Goal: Transaction & Acquisition: Book appointment/travel/reservation

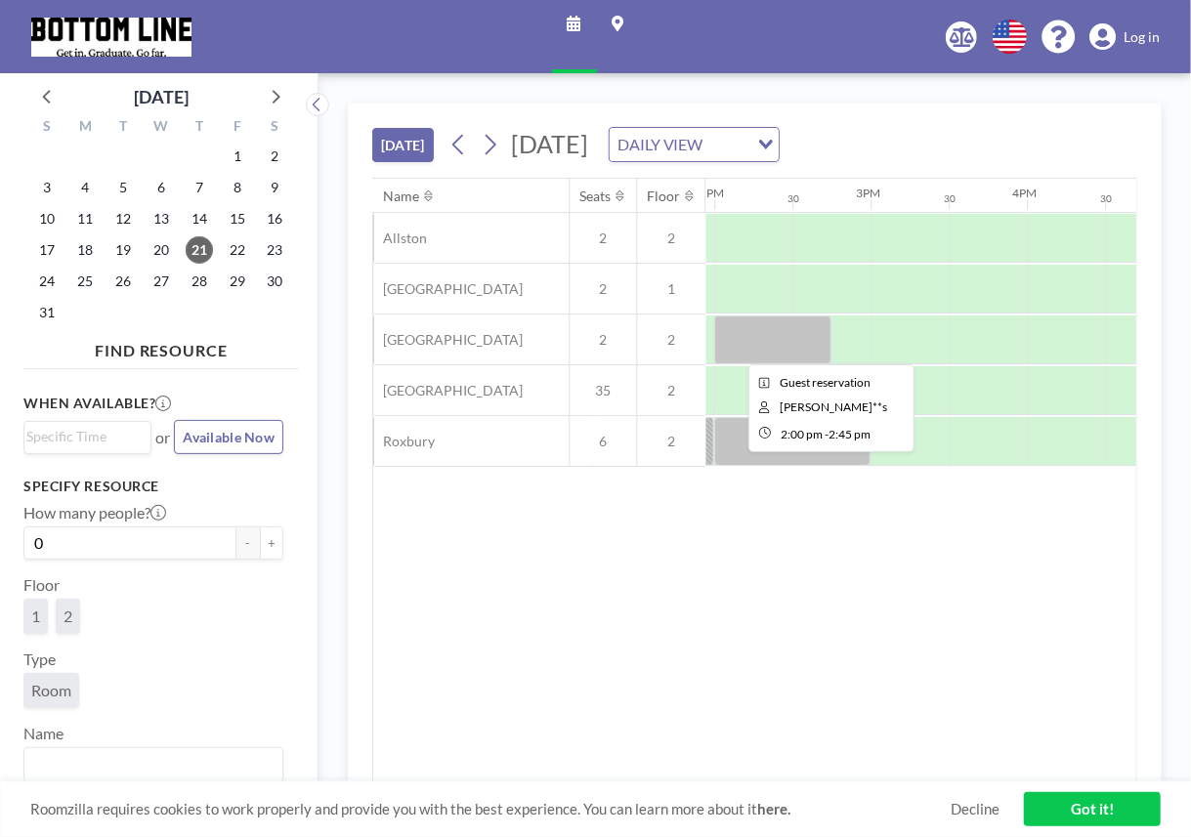
scroll to position [0, 2194]
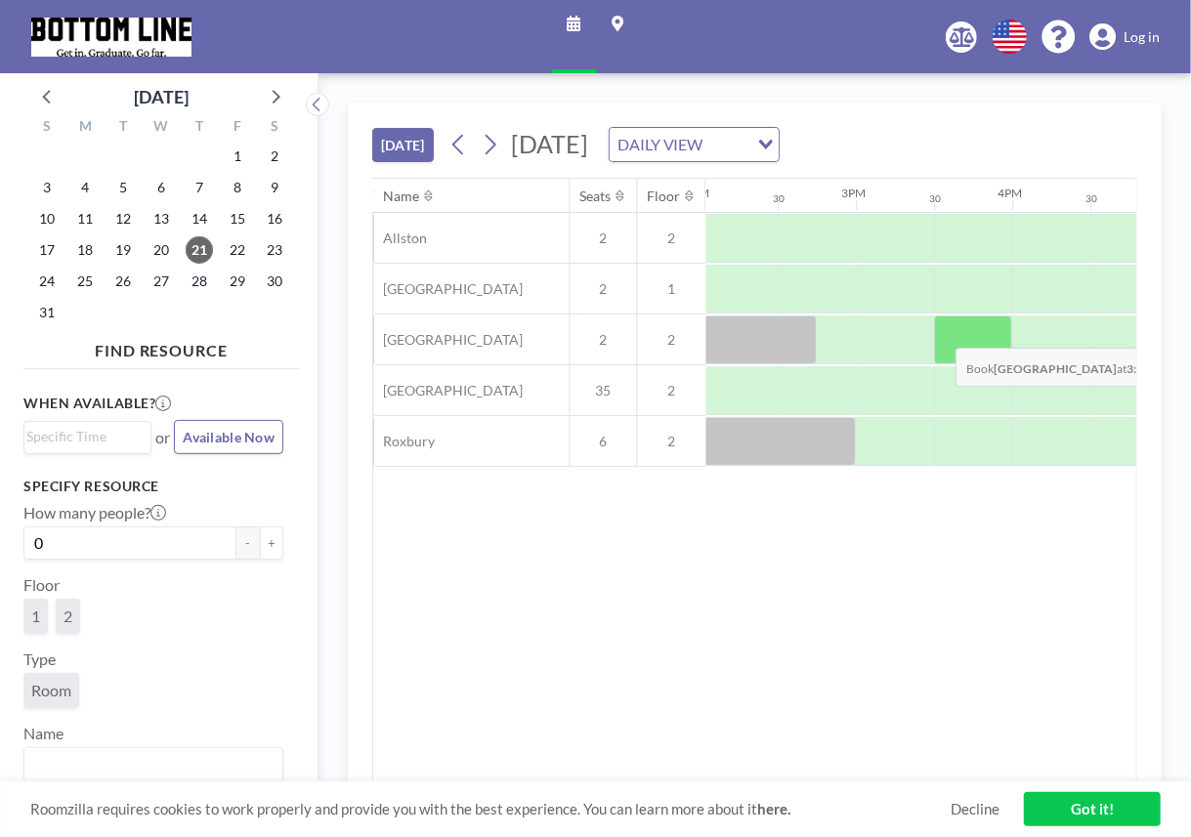
click at [941, 331] on div at bounding box center [973, 340] width 78 height 49
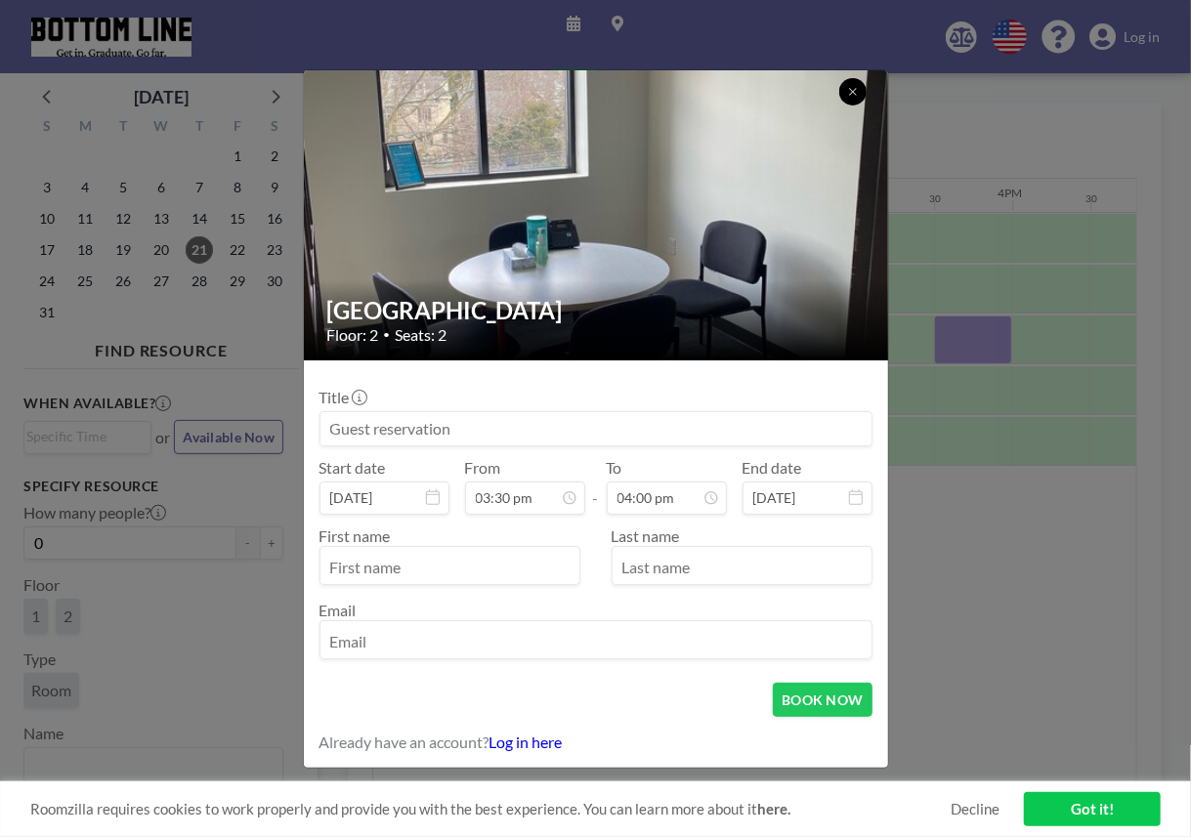
click at [852, 93] on icon at bounding box center [852, 91] width 7 height 7
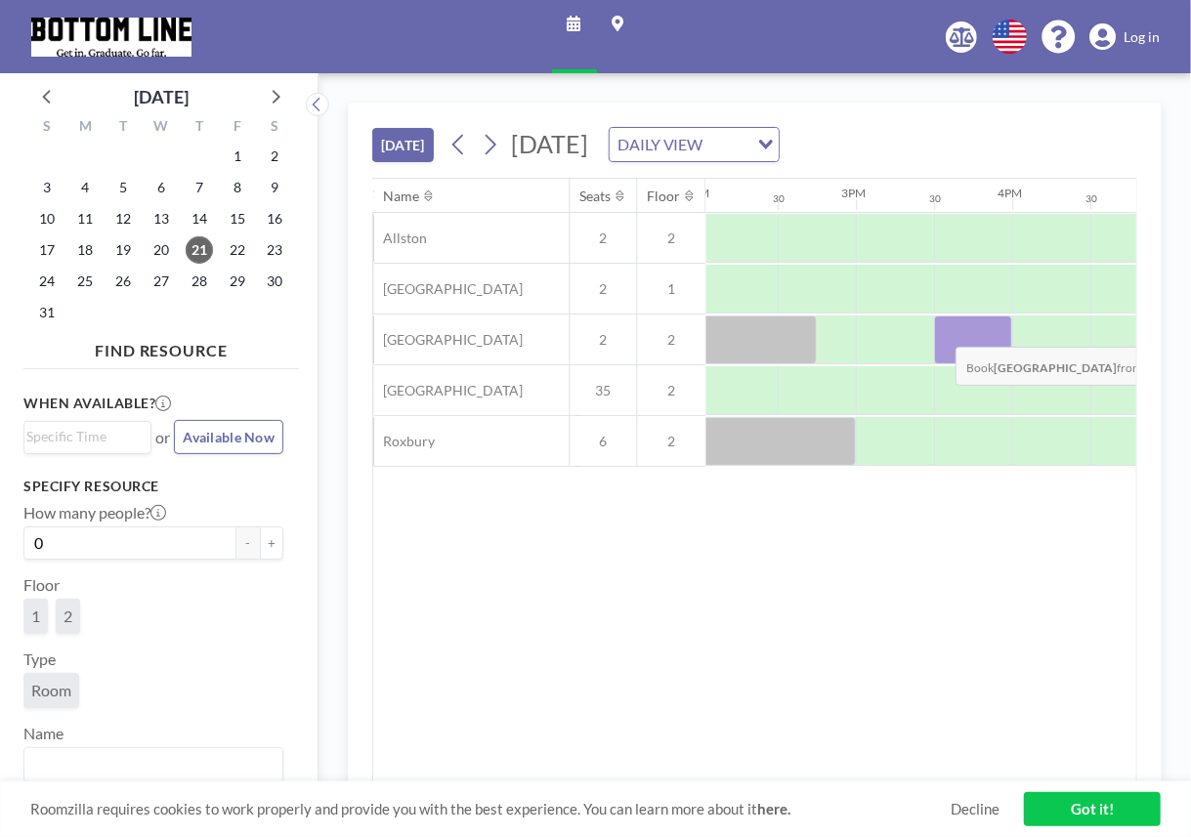
click at [941, 330] on div at bounding box center [973, 340] width 78 height 49
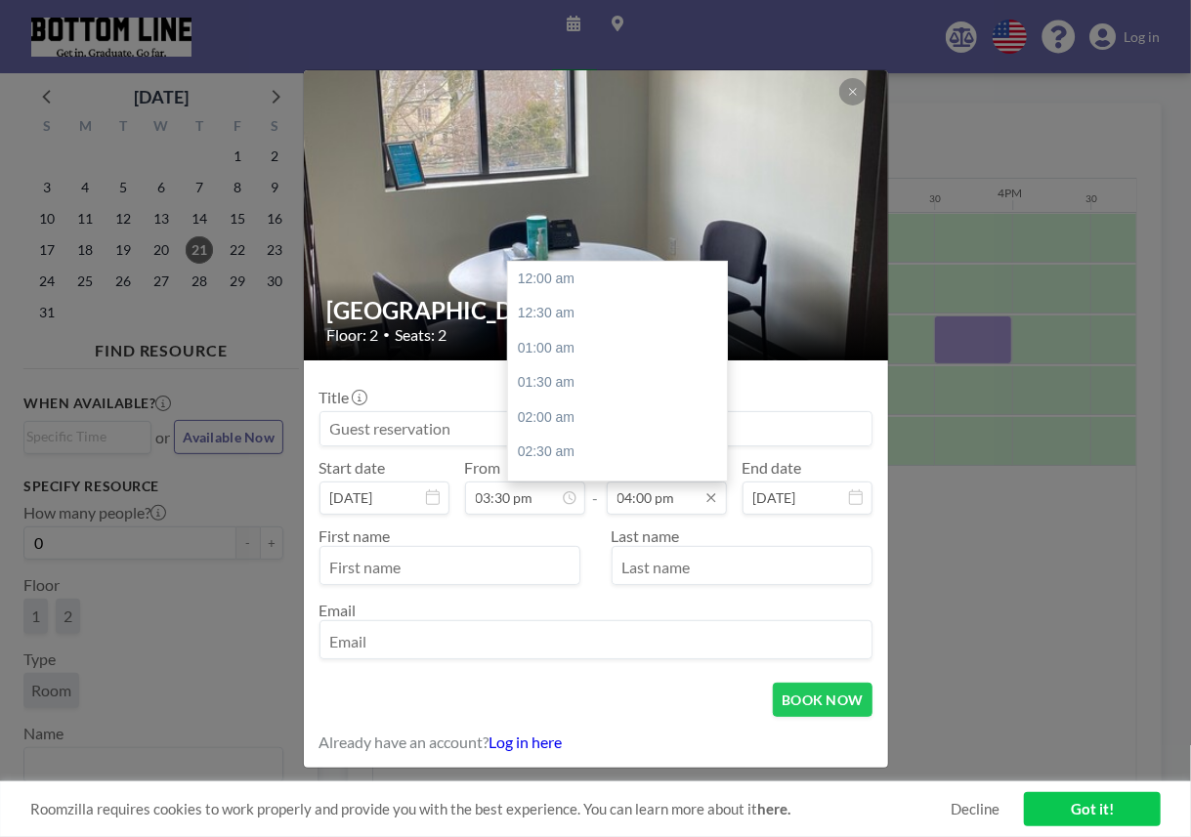
scroll to position [1113, 0]
click at [625, 392] on div "05:30 pm" at bounding box center [622, 382] width 229 height 35
type input "05:30 pm"
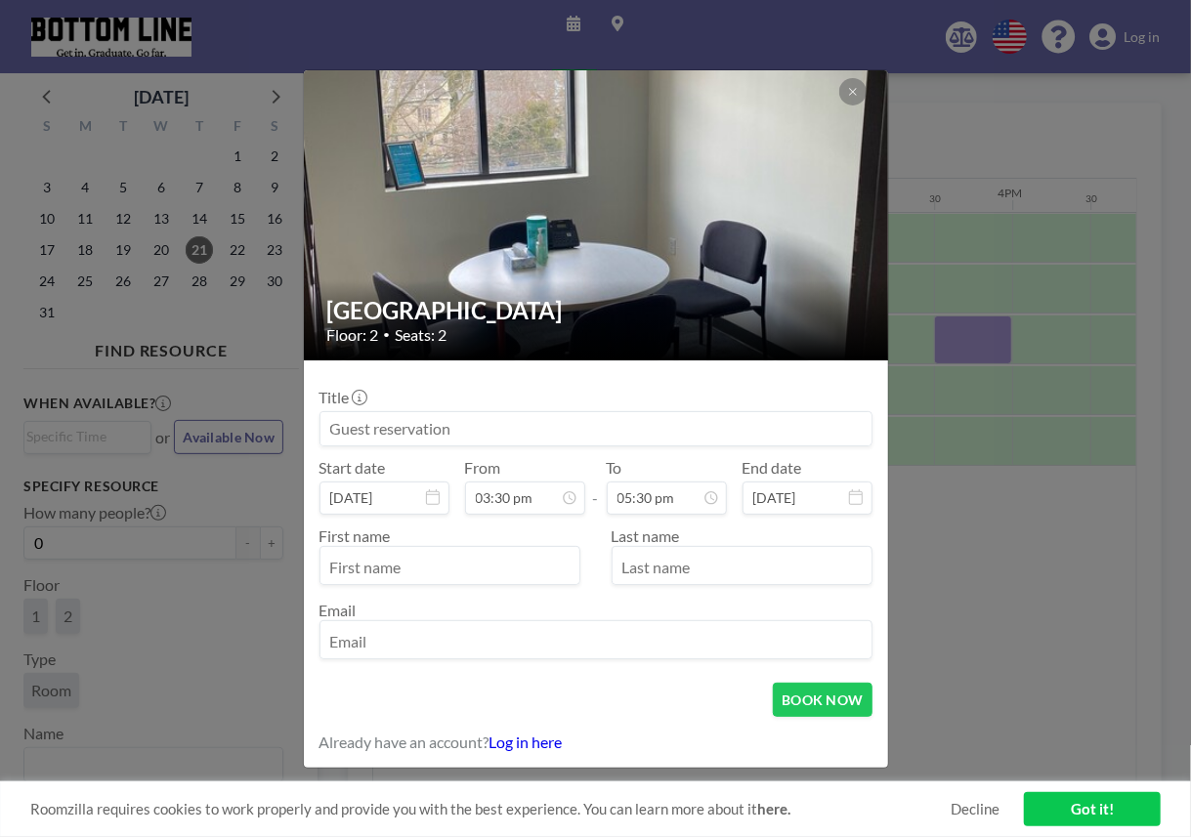
click at [490, 575] on input "text" at bounding box center [449, 567] width 259 height 33
type input "Jeniah"
click at [685, 564] on input "text" at bounding box center [742, 567] width 259 height 33
type input "[PERSON_NAME]"
click at [403, 653] on input "email" at bounding box center [595, 641] width 551 height 33
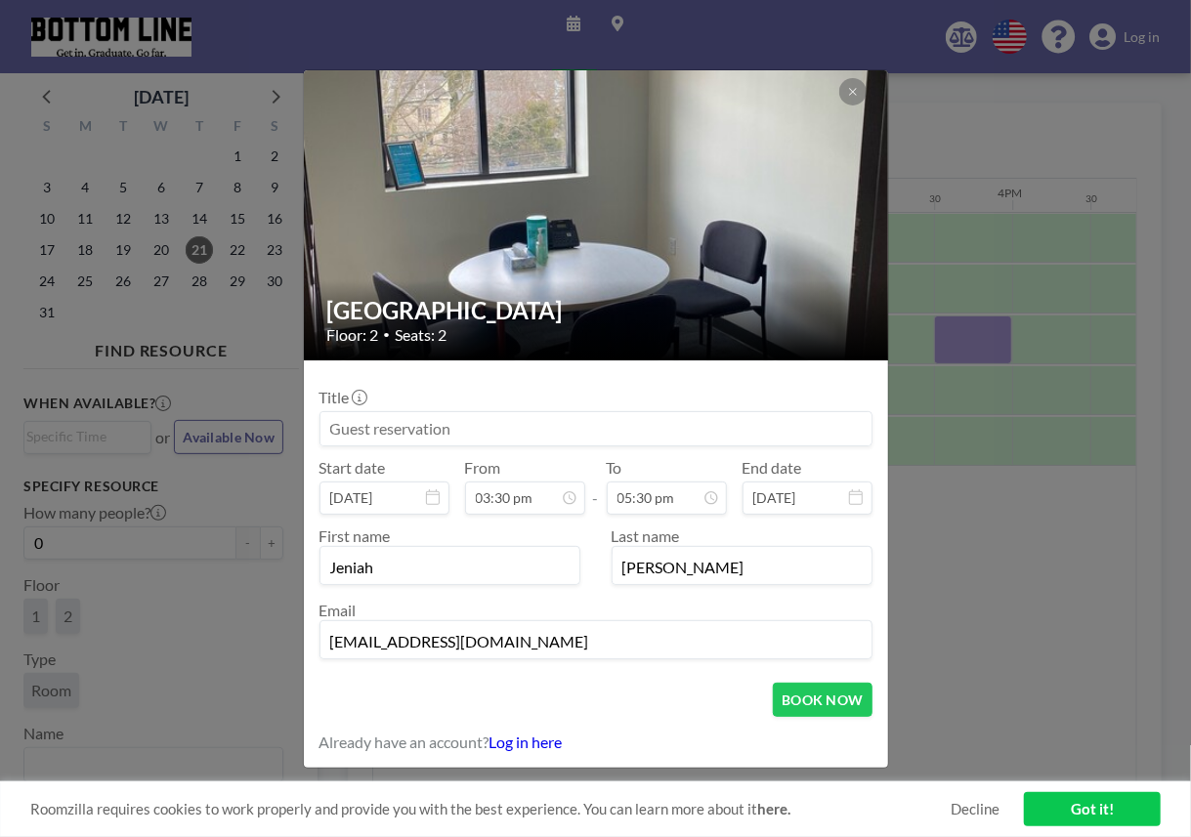
click at [416, 645] on input "[EMAIL_ADDRESS][DOMAIN_NAME]" at bounding box center [595, 641] width 551 height 33
type input "[EMAIL_ADDRESS][DOMAIN_NAME]"
click at [442, 689] on div "BOOK NOW" at bounding box center [595, 700] width 553 height 34
click at [789, 709] on button "BOOK NOW" at bounding box center [822, 700] width 99 height 34
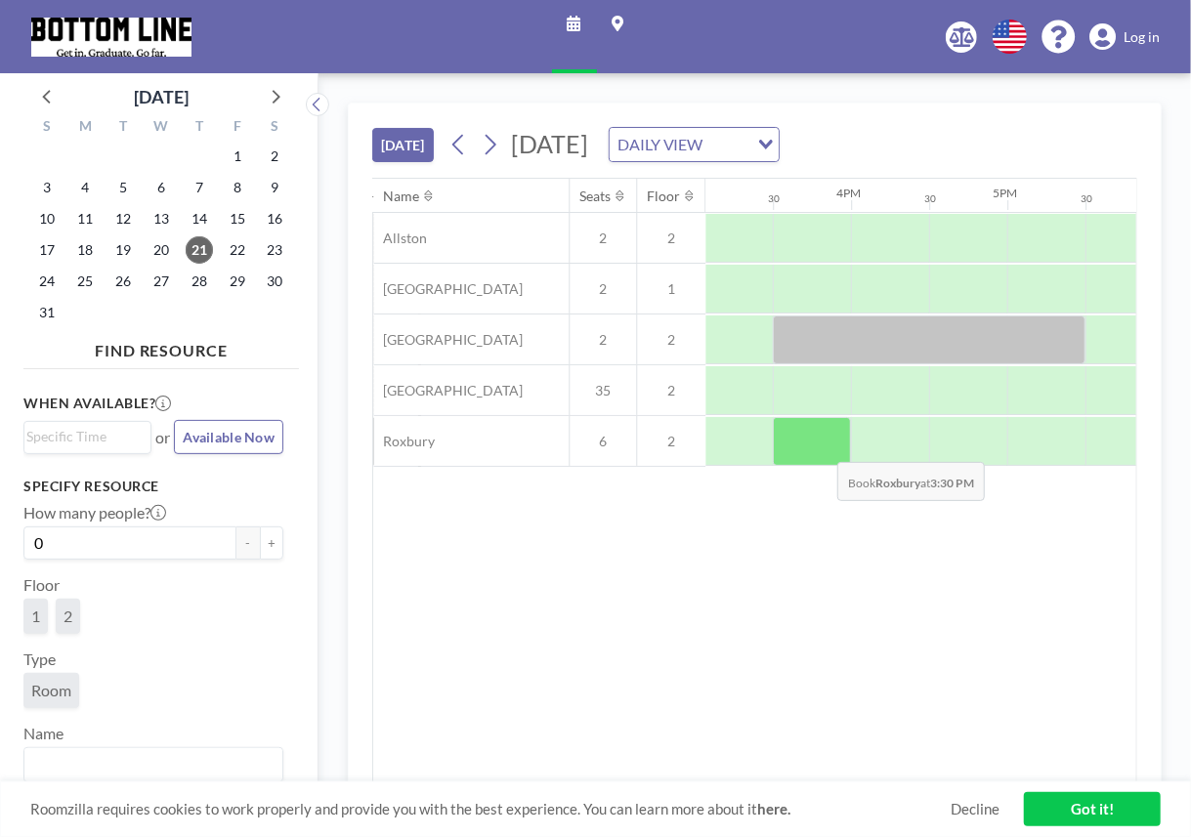
scroll to position [0, 2357]
click at [828, 446] on div at bounding box center [811, 441] width 78 height 49
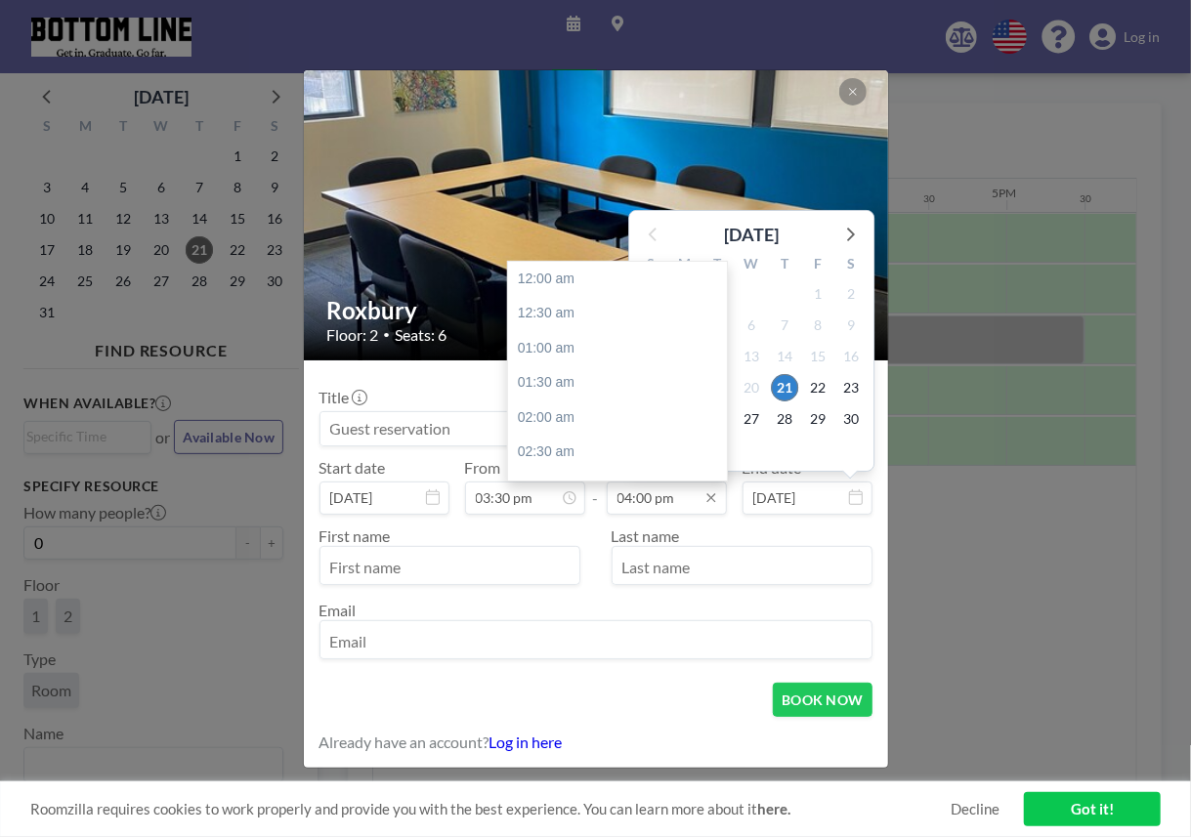
click at [690, 501] on input "04:00 pm" at bounding box center [667, 498] width 120 height 33
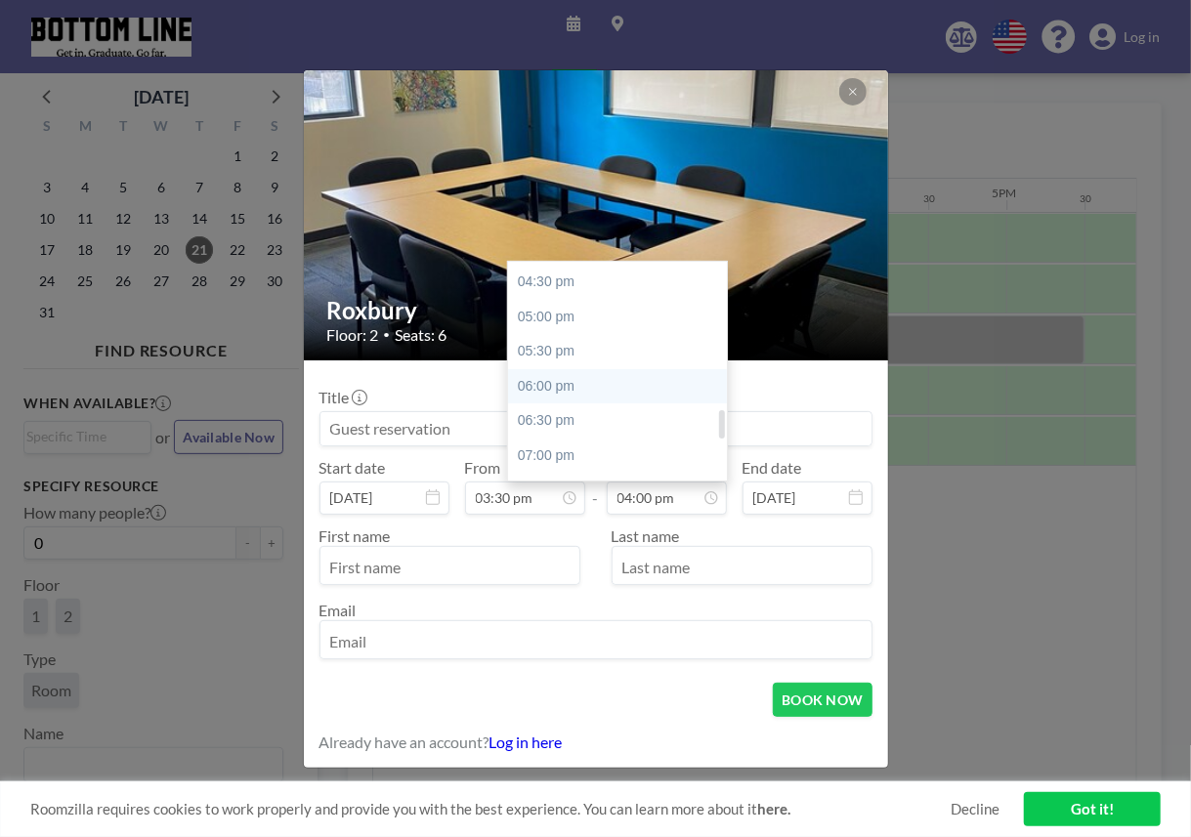
scroll to position [1142, 0]
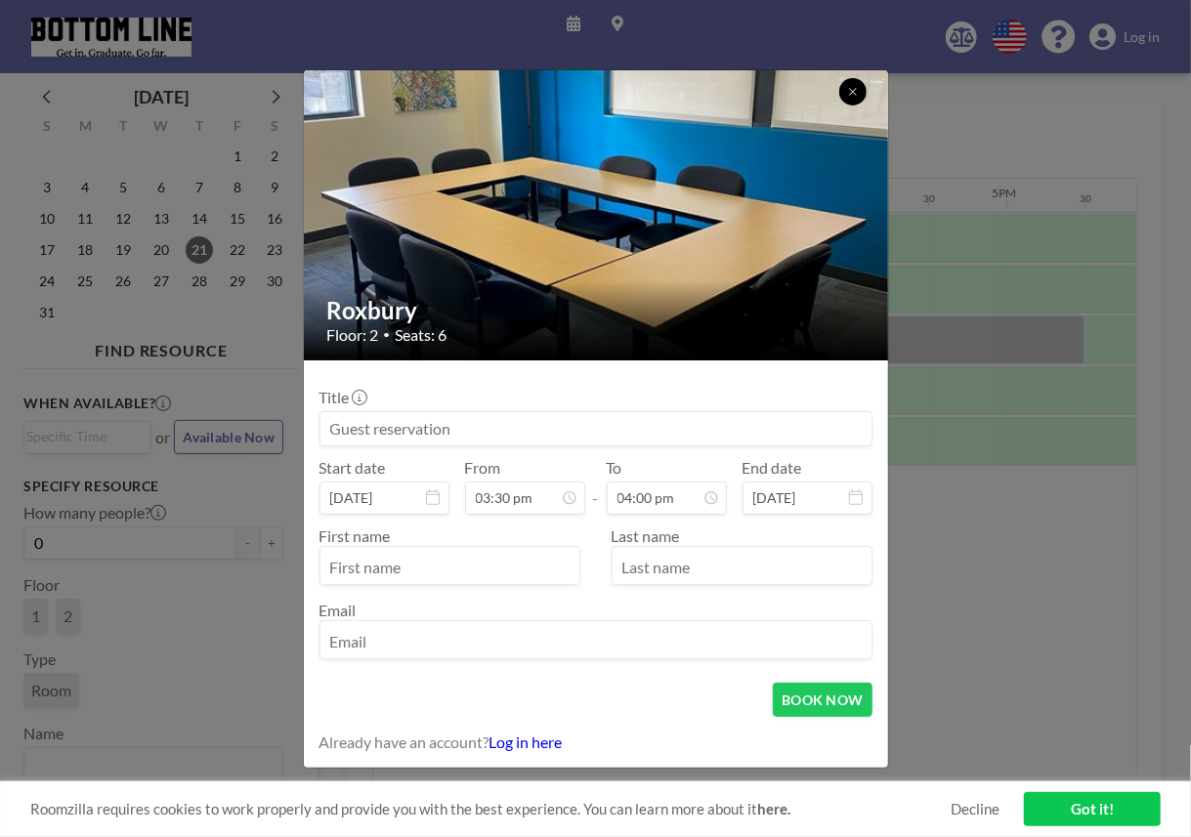
click at [856, 96] on icon at bounding box center [853, 92] width 12 height 12
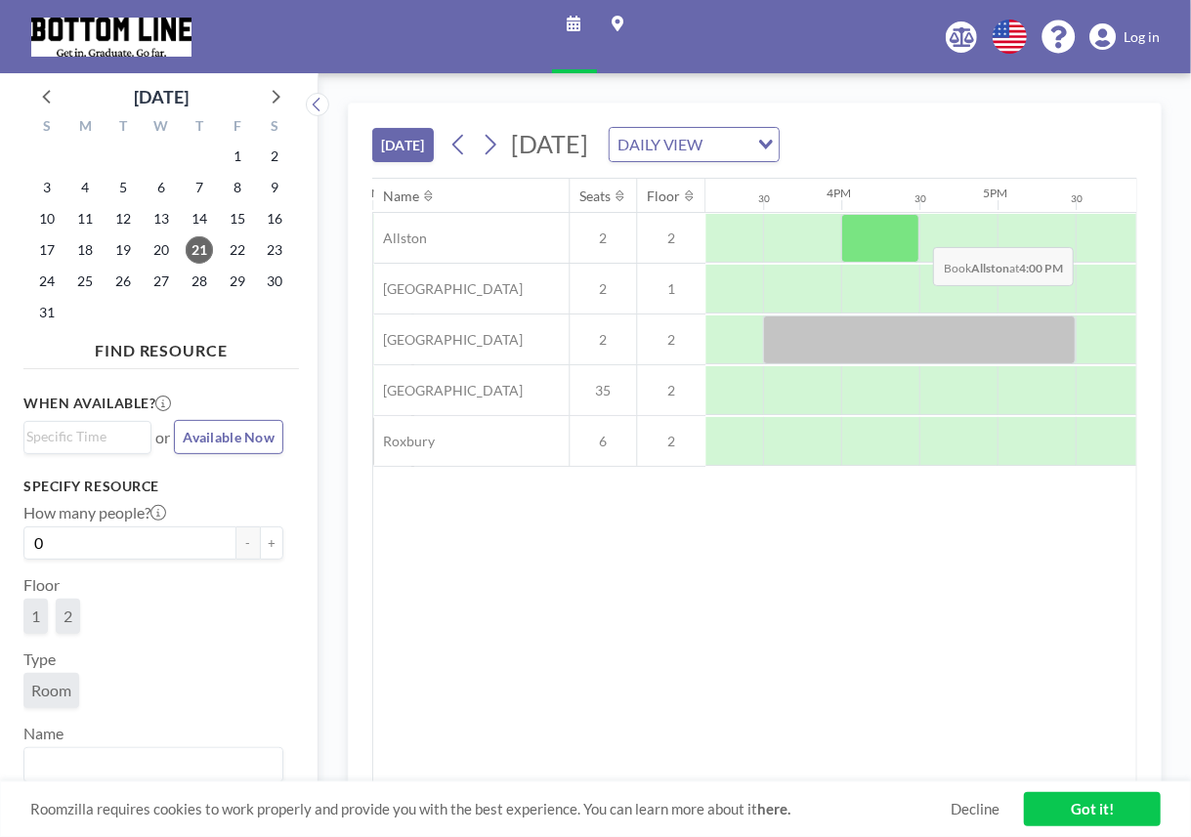
scroll to position [0, 2364]
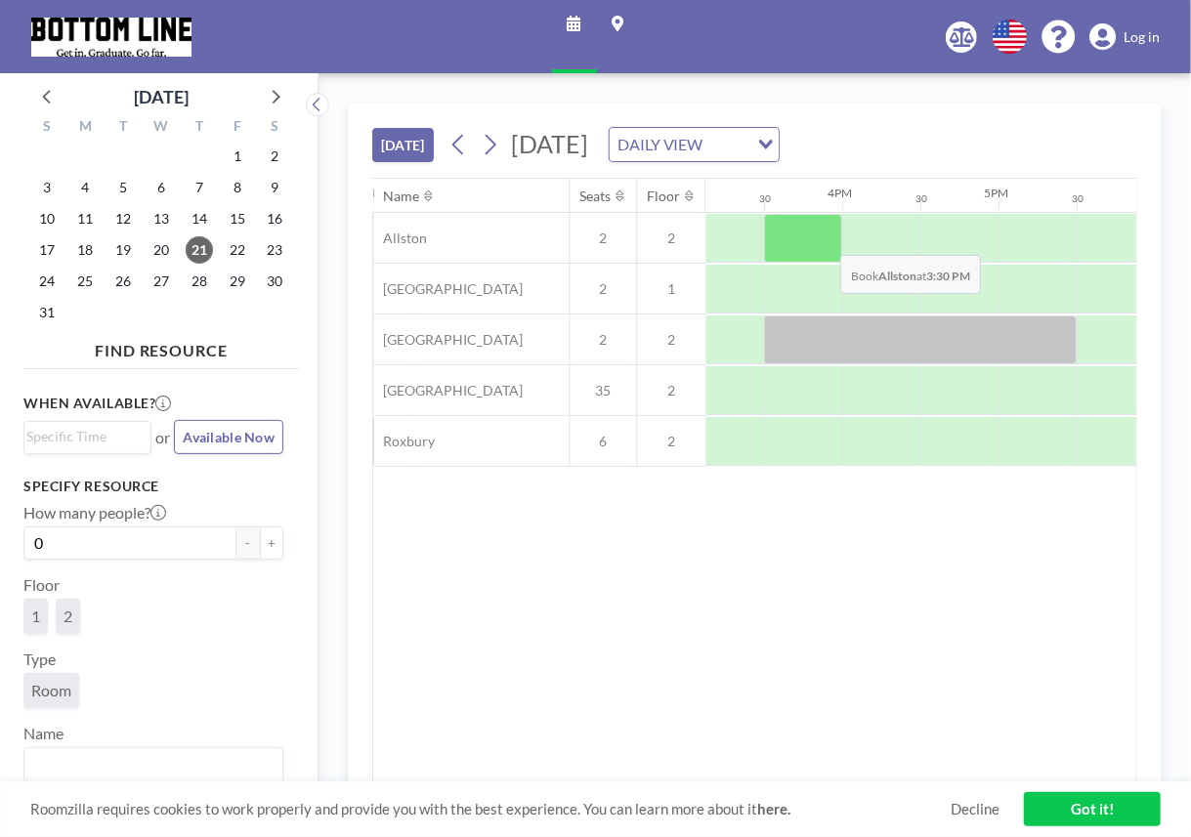
click at [826, 238] on div at bounding box center [803, 238] width 78 height 49
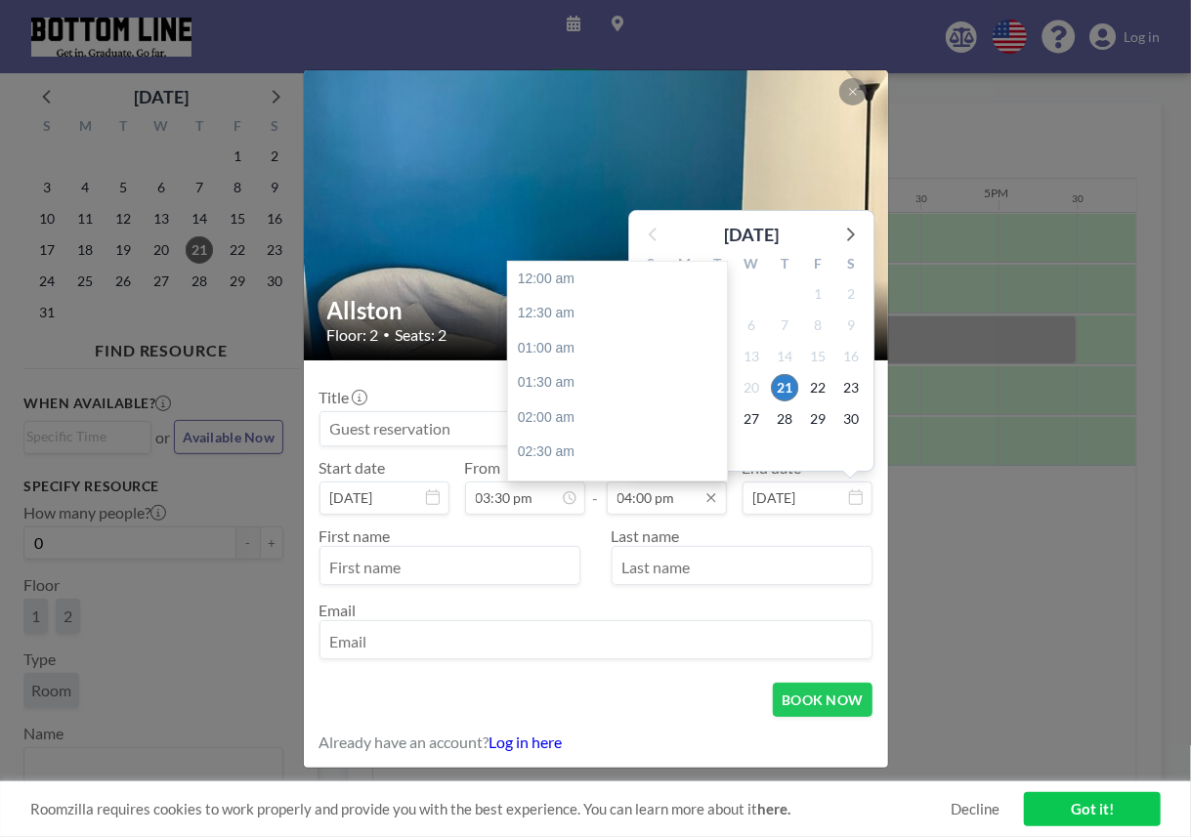
scroll to position [1113, 0]
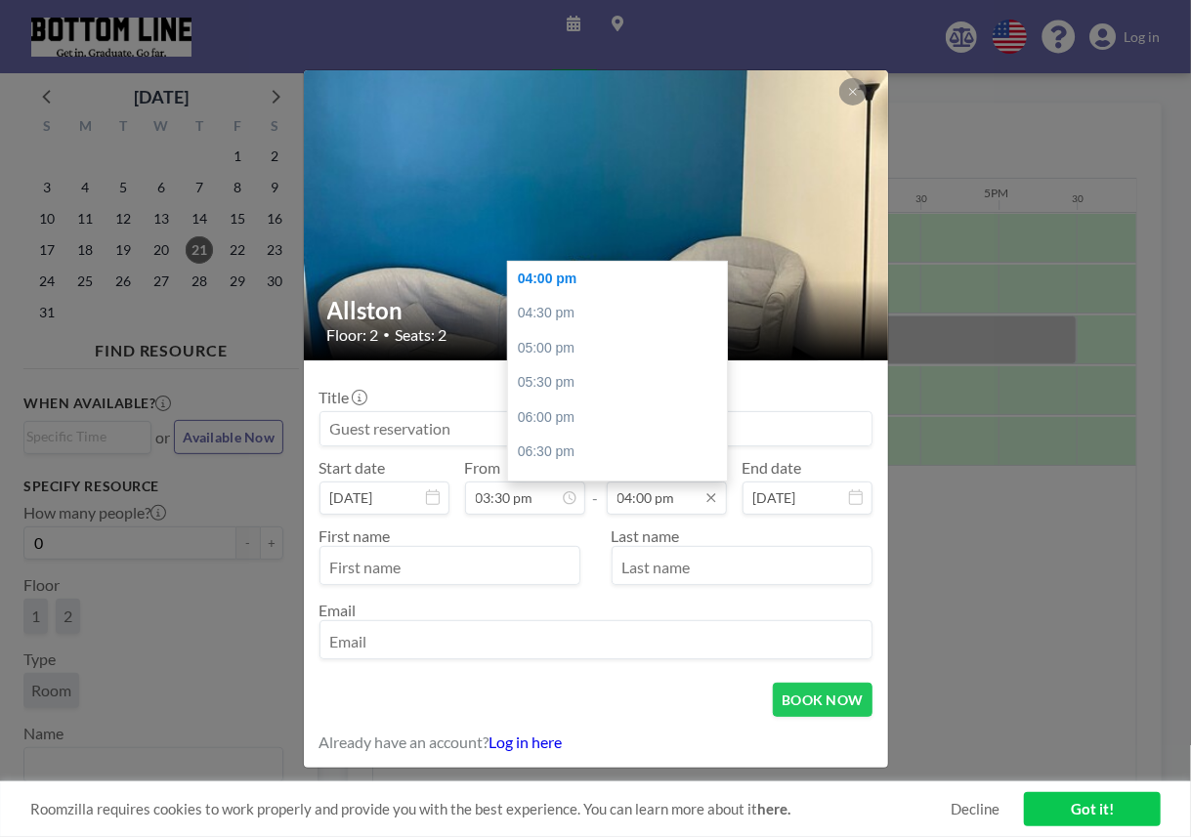
click at [676, 503] on input "04:00 pm" at bounding box center [667, 498] width 120 height 33
click at [617, 364] on div "05:00 pm" at bounding box center [622, 348] width 229 height 35
type input "05:00 pm"
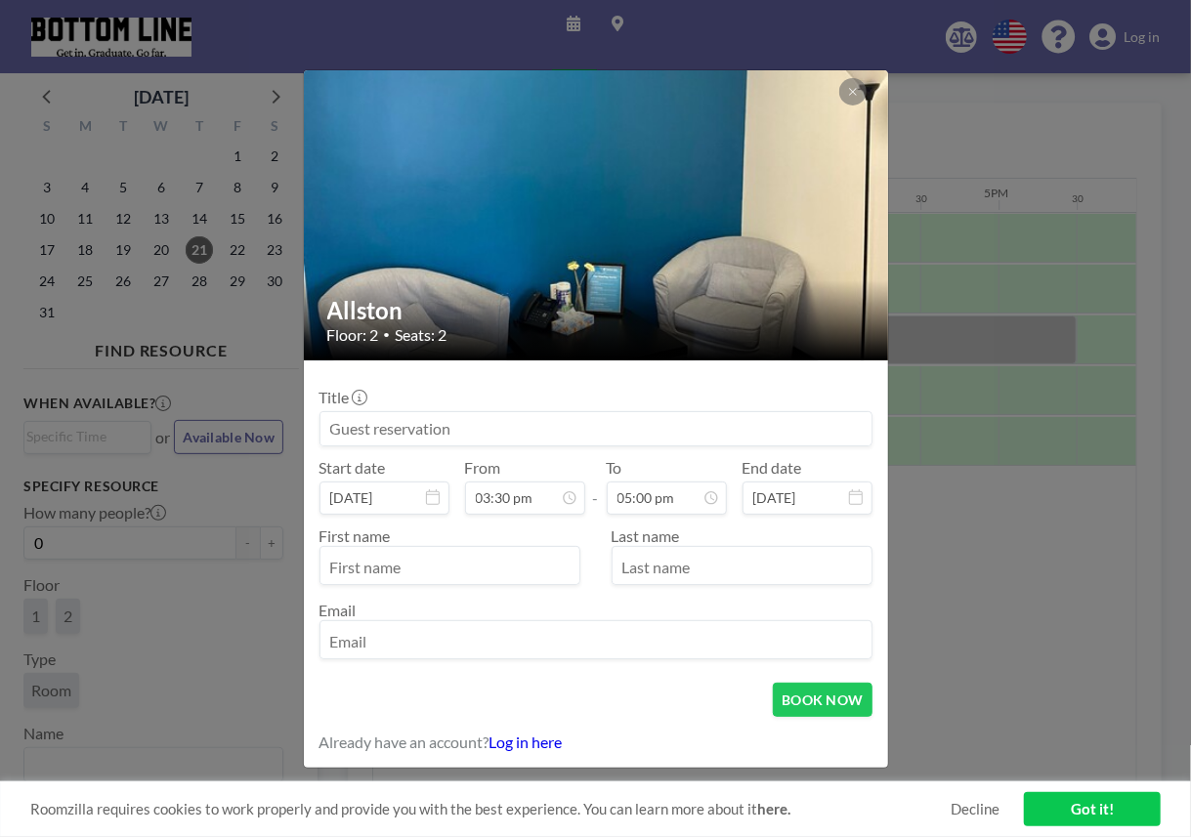
scroll to position [139, 0]
click at [479, 560] on input "text" at bounding box center [449, 567] width 259 height 33
type input "Jeniah"
click at [634, 567] on input "text" at bounding box center [742, 567] width 259 height 33
type input "[PERSON_NAME]"
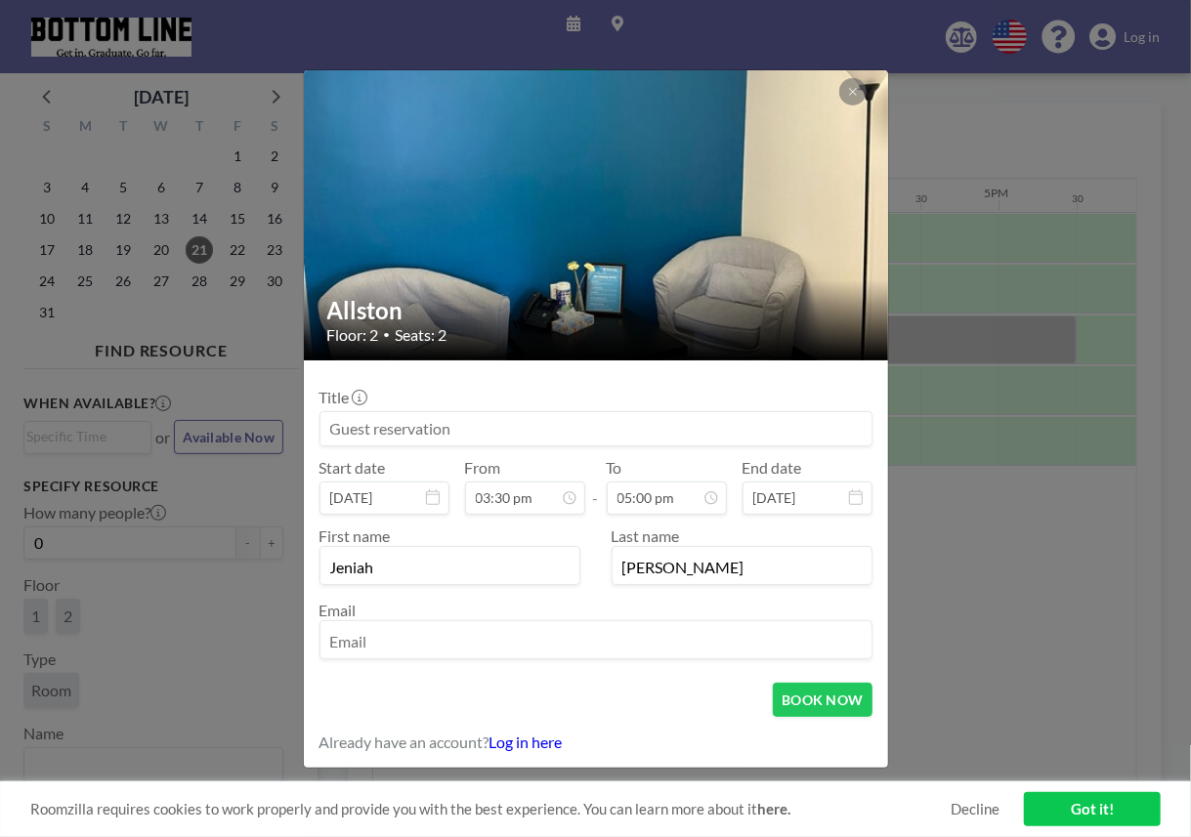
click at [385, 638] on input "email" at bounding box center [595, 641] width 551 height 33
type input "[EMAIL_ADDRESS][DOMAIN_NAME]"
click at [815, 698] on button "BOOK NOW" at bounding box center [822, 700] width 99 height 34
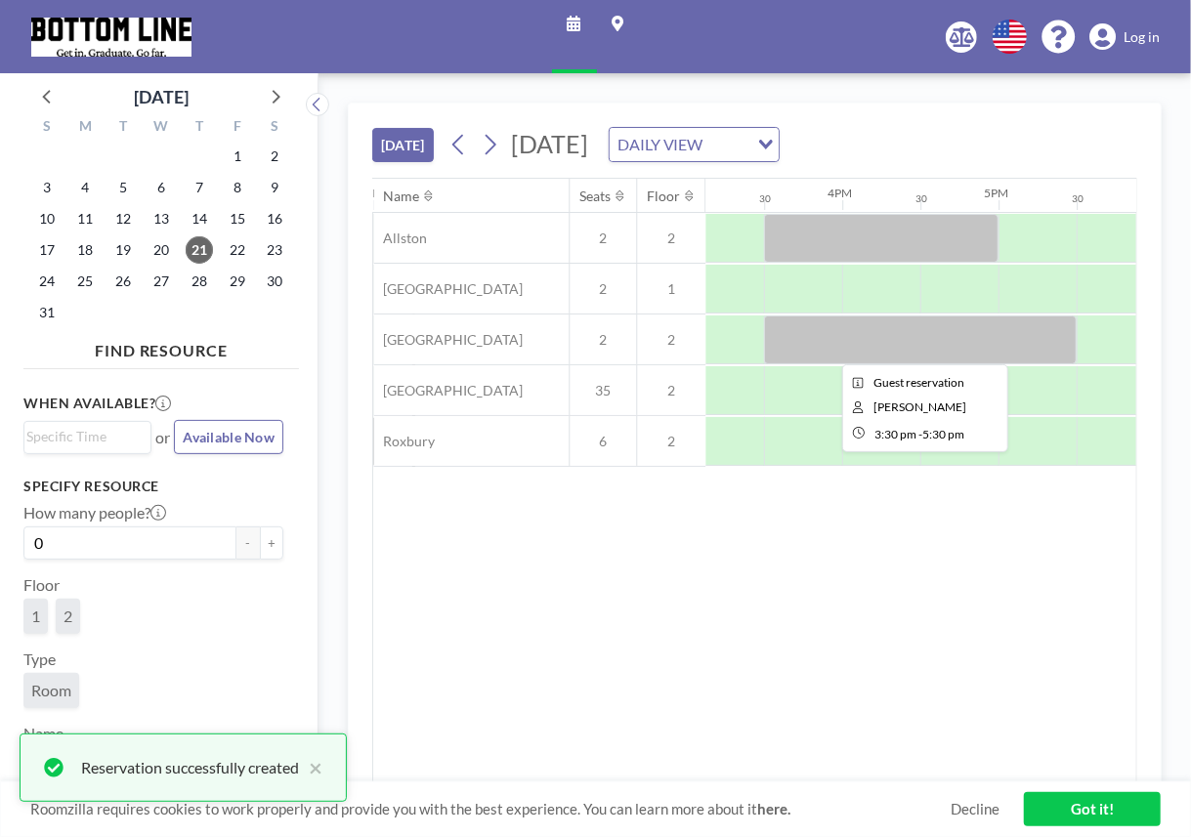
click at [825, 336] on div at bounding box center [920, 340] width 313 height 49
click at [858, 338] on div at bounding box center [920, 340] width 313 height 49
click at [793, 341] on div at bounding box center [920, 340] width 313 height 49
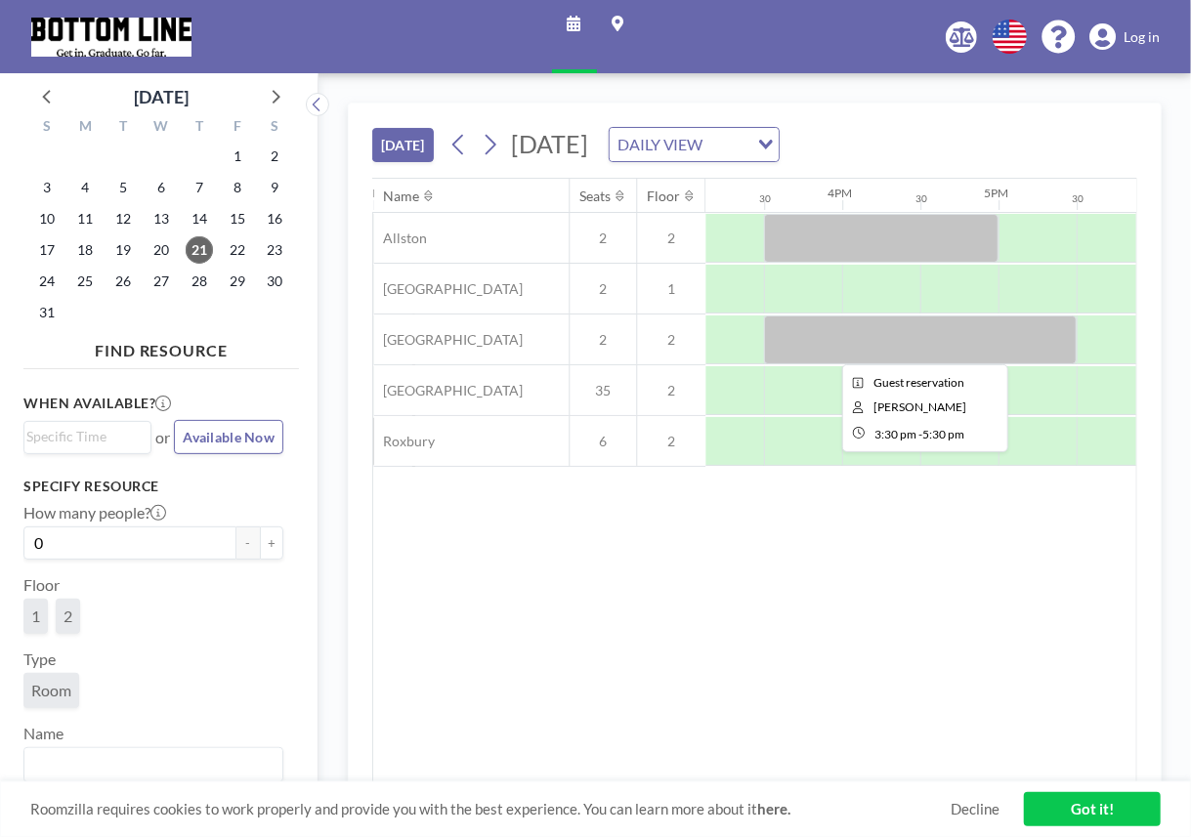
click at [793, 341] on div at bounding box center [920, 340] width 313 height 49
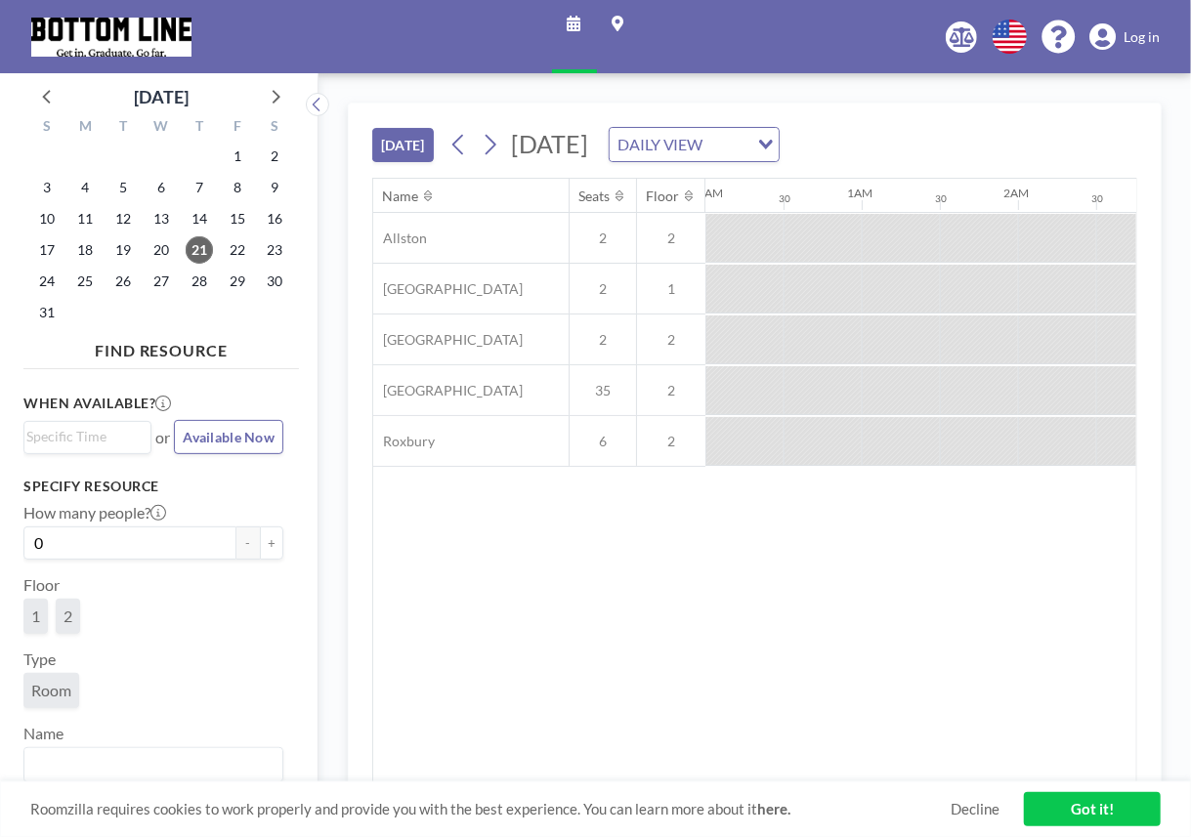
scroll to position [0, 1954]
